Goal: Navigation & Orientation: Go to known website

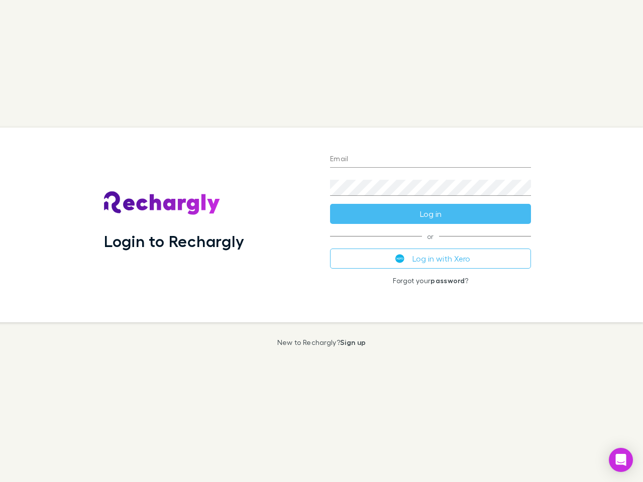
click at [322, 241] on div "Login to Rechargly" at bounding box center [209, 225] width 226 height 195
click at [431, 160] on input "Email" at bounding box center [430, 160] width 201 height 16
click at [431, 214] on button "Log in" at bounding box center [430, 214] width 201 height 20
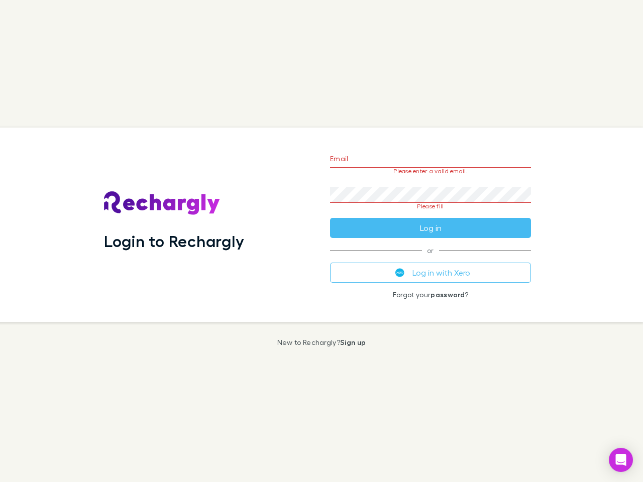
click at [431, 259] on div "Email Please enter a valid email. Password Please fill Log in or Log in with Xe…" at bounding box center [430, 225] width 217 height 195
click at [621, 460] on icon "Open Intercom Messenger" at bounding box center [621, 460] width 11 height 12
